Goal: Check status: Check status

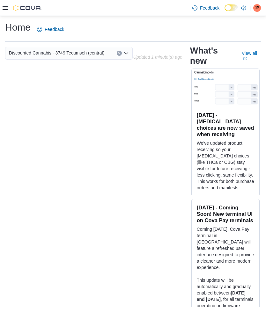
click at [14, 5] on img at bounding box center [27, 8] width 29 height 6
click at [9, 7] on div at bounding box center [22, 8] width 39 height 6
click at [3, 8] on icon at bounding box center [5, 8] width 5 height 4
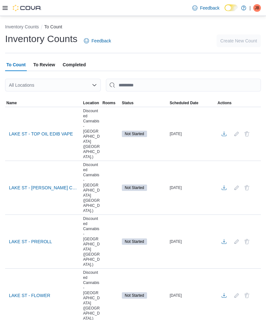
click at [85, 86] on div "All Locations" at bounding box center [53, 85] width 96 height 13
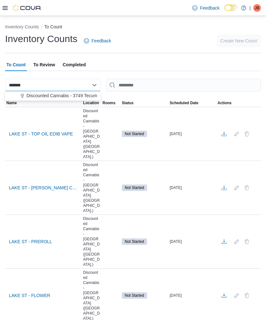
type input "*******"
click at [80, 93] on span "Discounted Cannabis - 3749 Tecumseh (central)" at bounding box center [73, 96] width 95 height 6
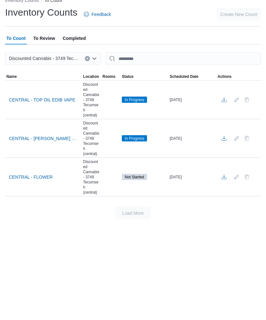
click at [56, 162] on span "CENTRAL - [PERSON_NAME] CAP CON" at bounding box center [43, 165] width 69 height 6
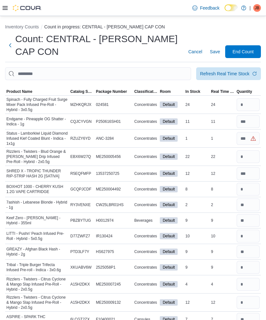
click at [244, 71] on div "Refresh Real Time Stock" at bounding box center [224, 74] width 49 height 6
